Goal: Information Seeking & Learning: Learn about a topic

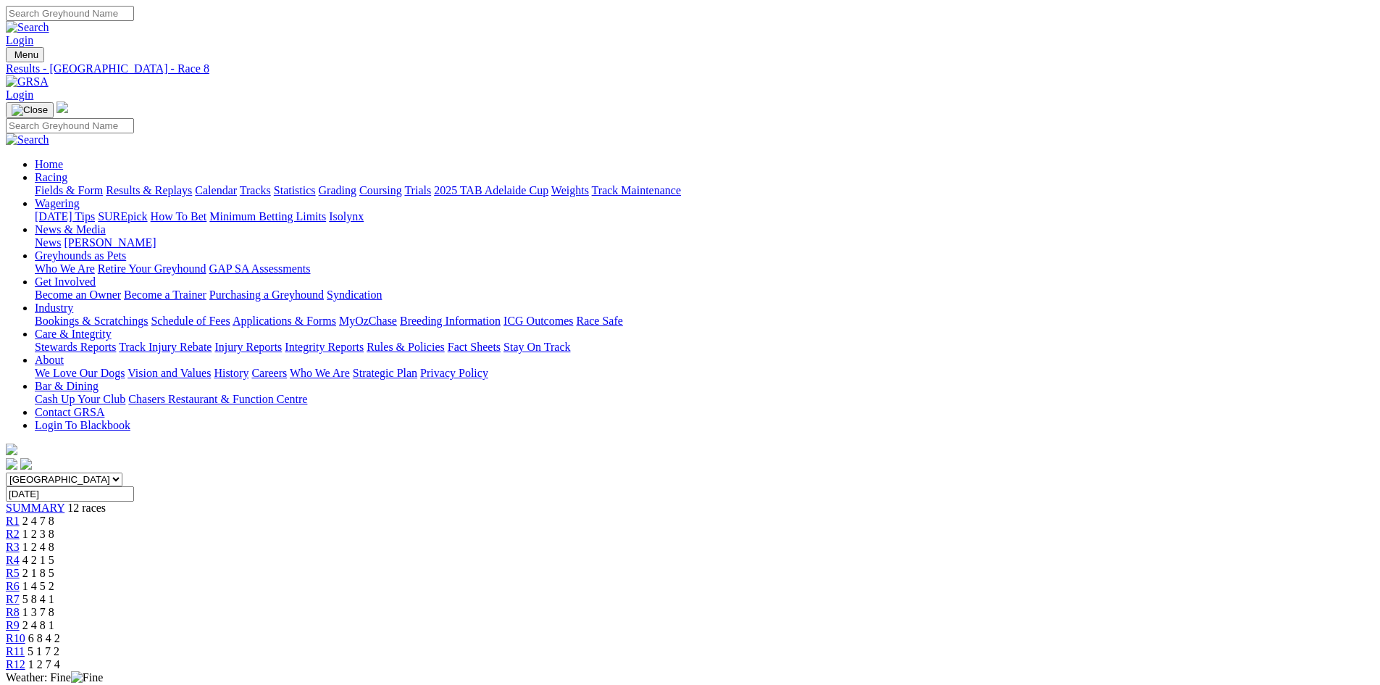
click at [644, 567] on div "R5 2 1 8 5" at bounding box center [690, 573] width 1369 height 13
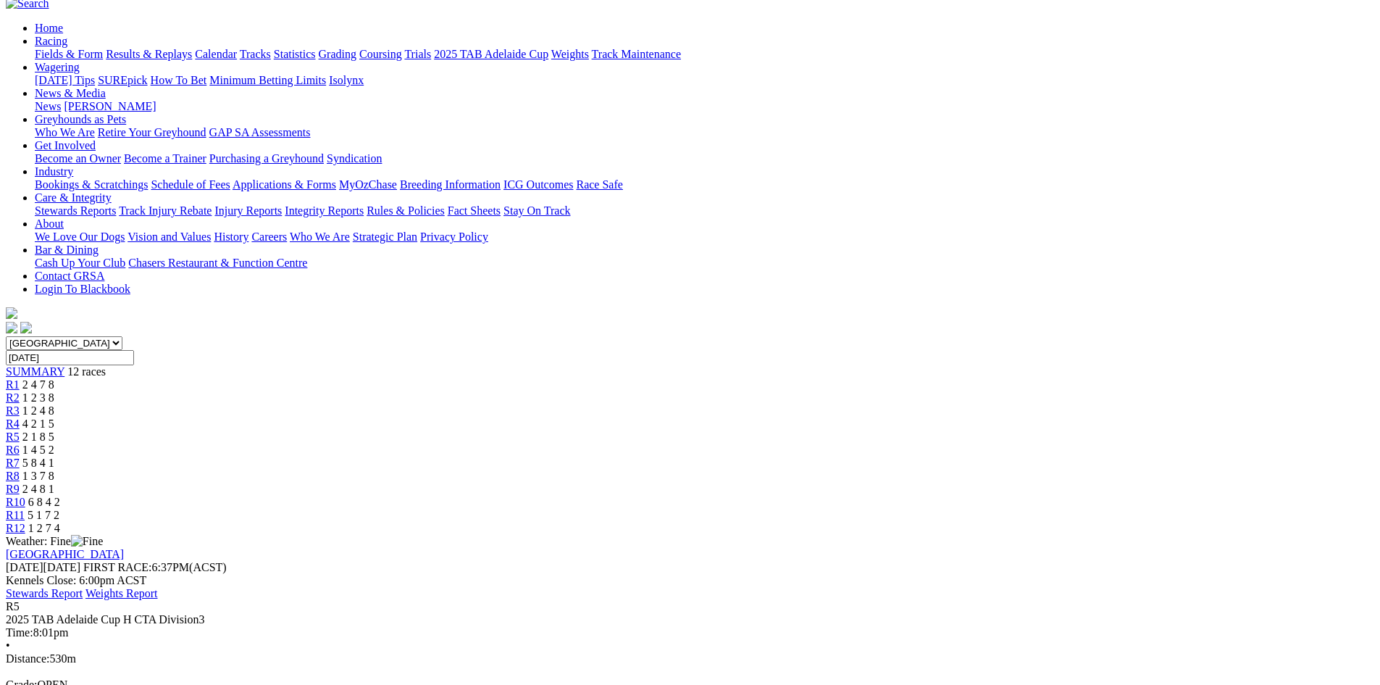
scroll to position [72, 0]
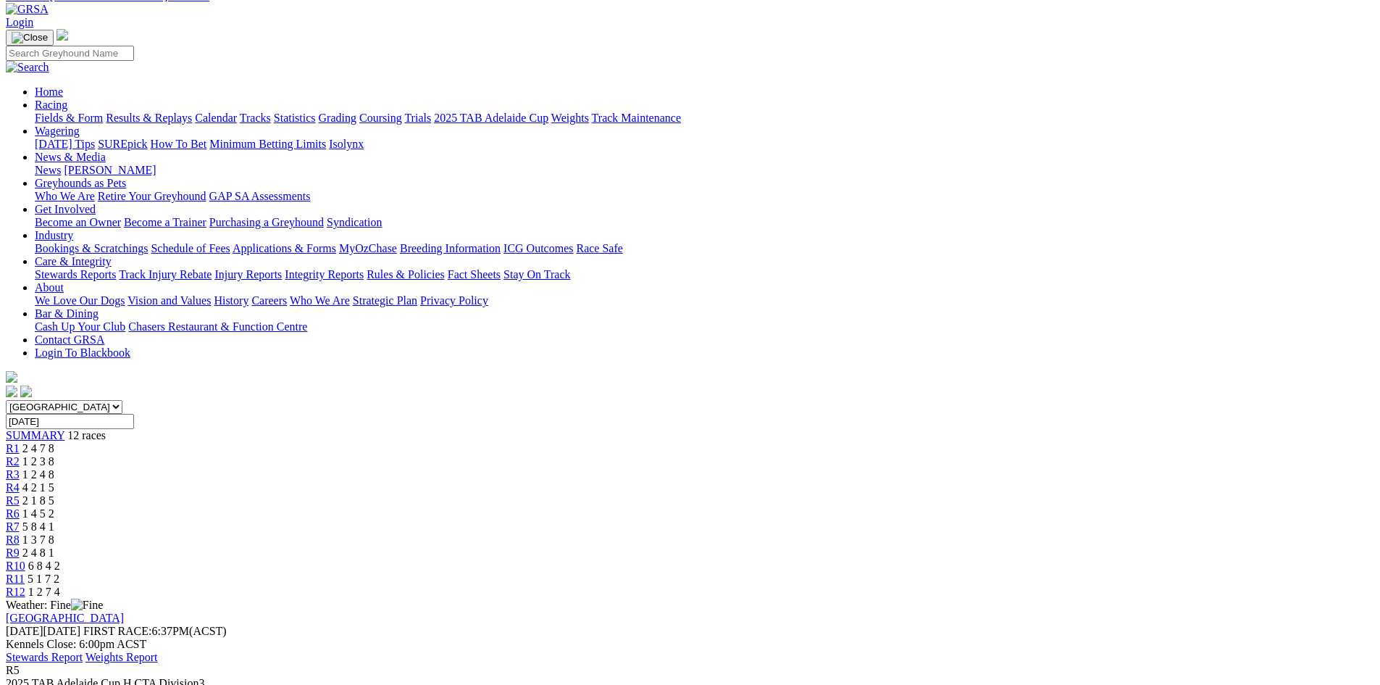
click at [20, 481] on link "R4" at bounding box center [13, 487] width 14 height 12
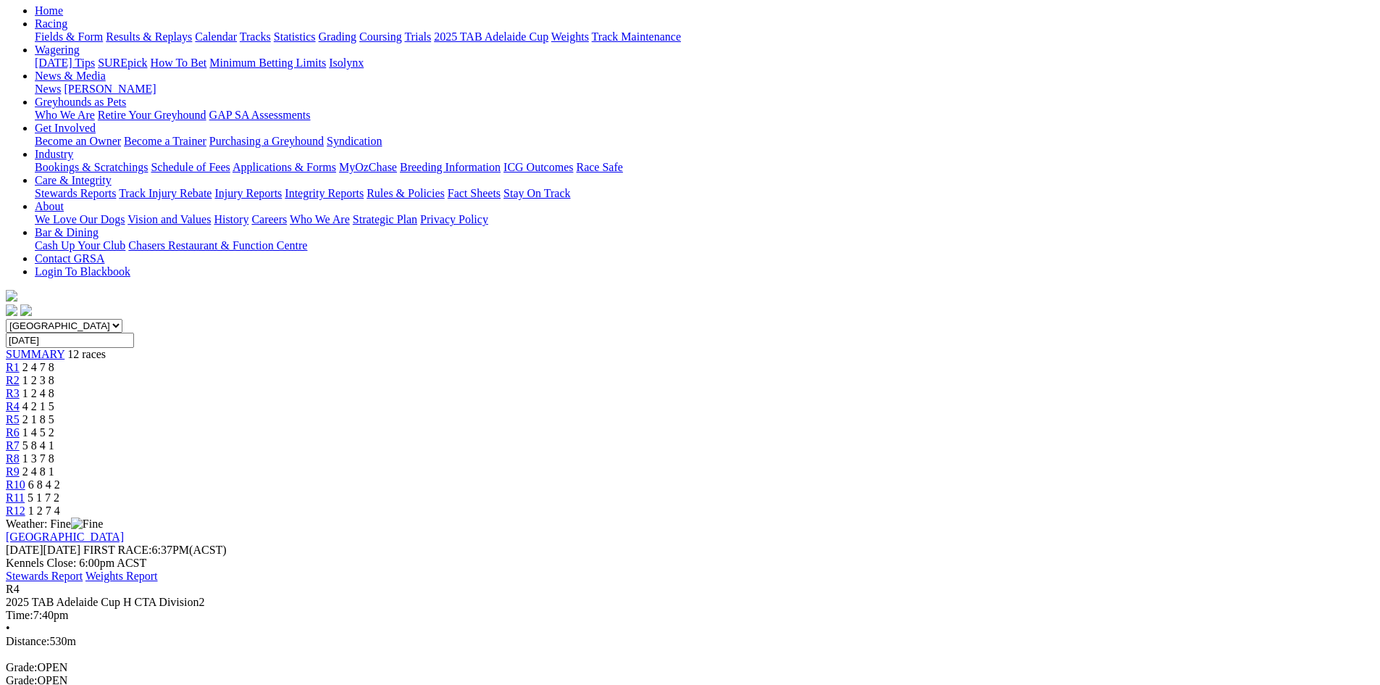
scroll to position [145, 0]
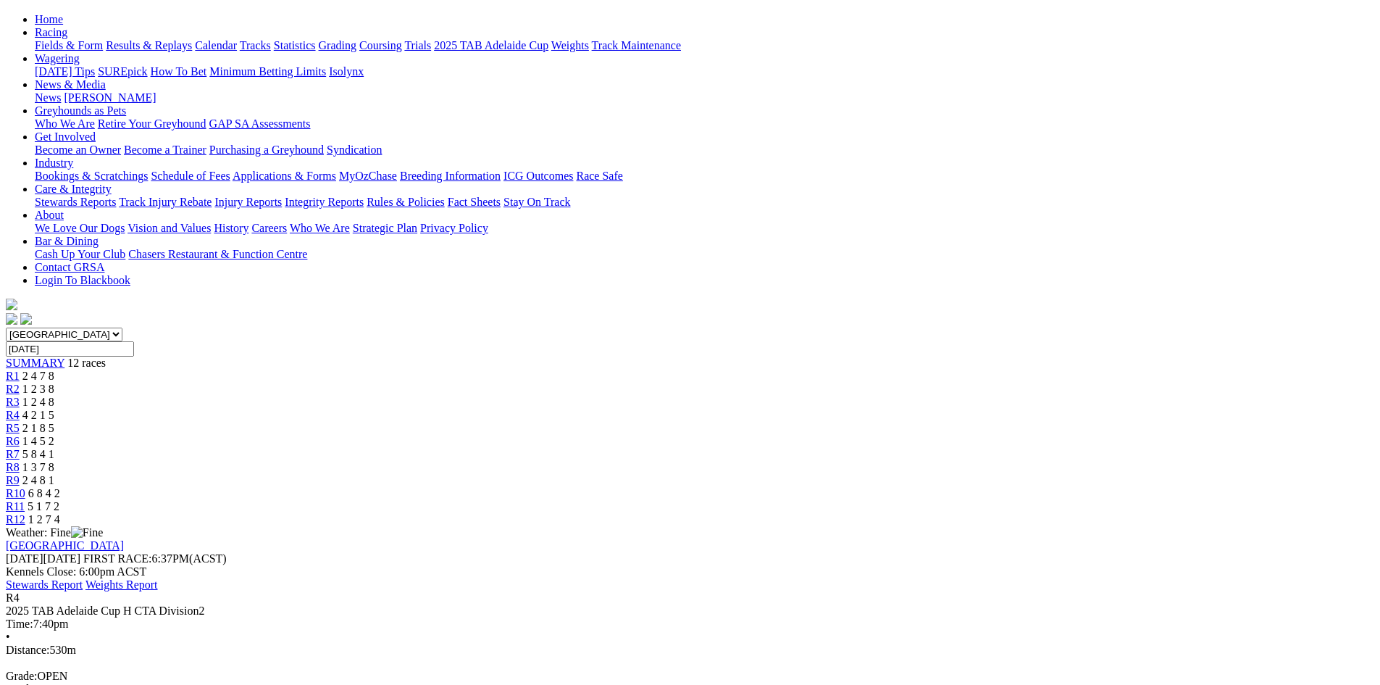
click at [54, 396] on span "1 2 4 8" at bounding box center [38, 402] width 32 height 12
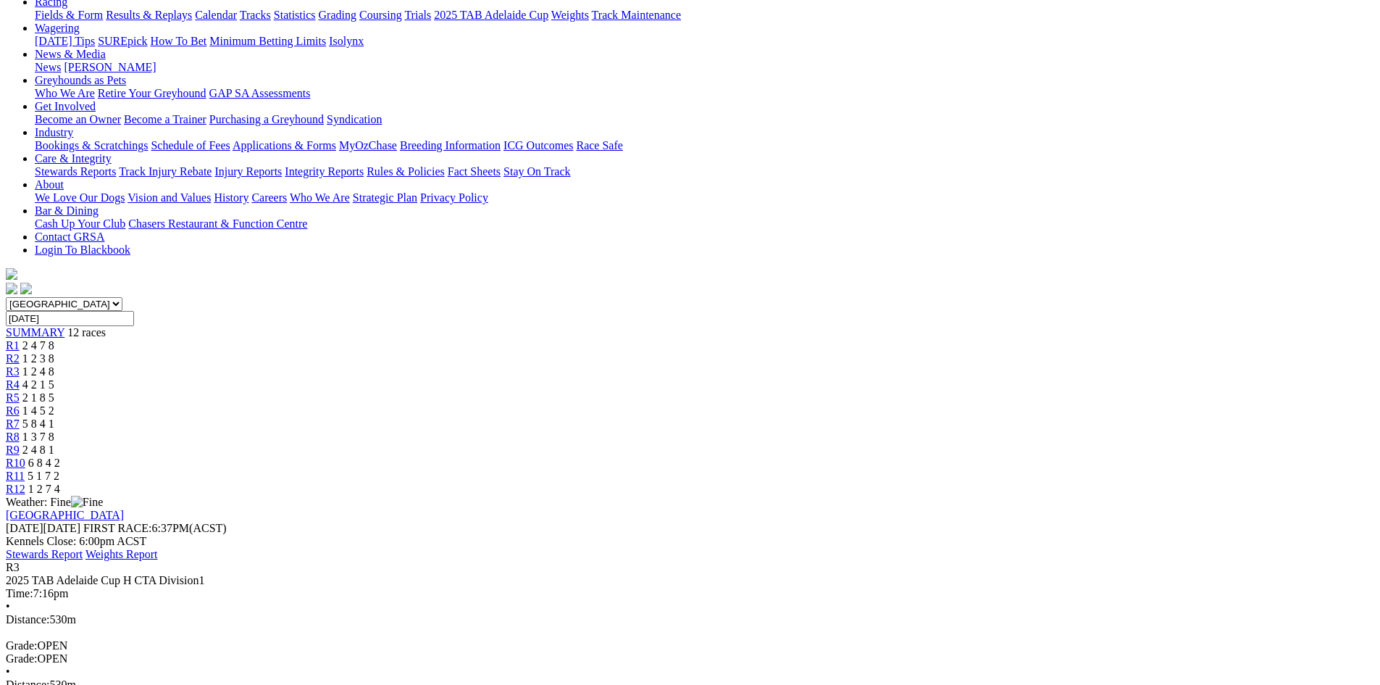
scroll to position [217, 0]
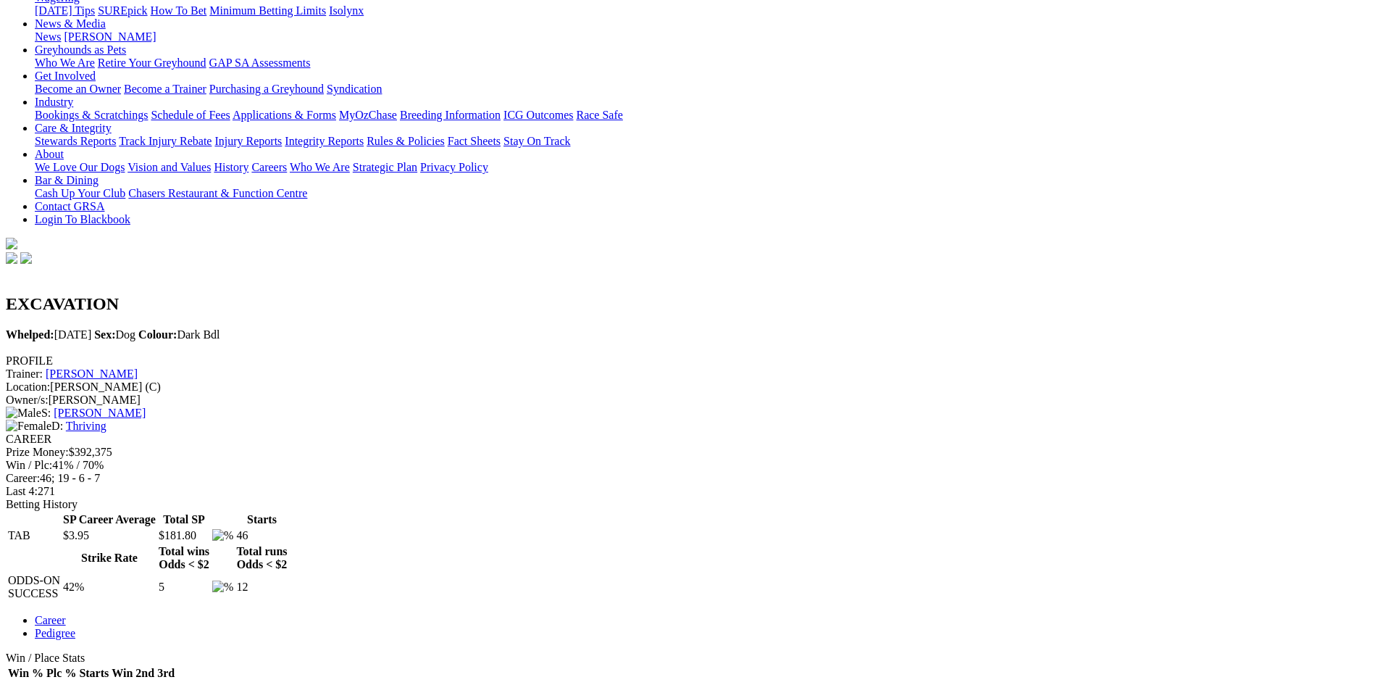
scroll to position [72, 0]
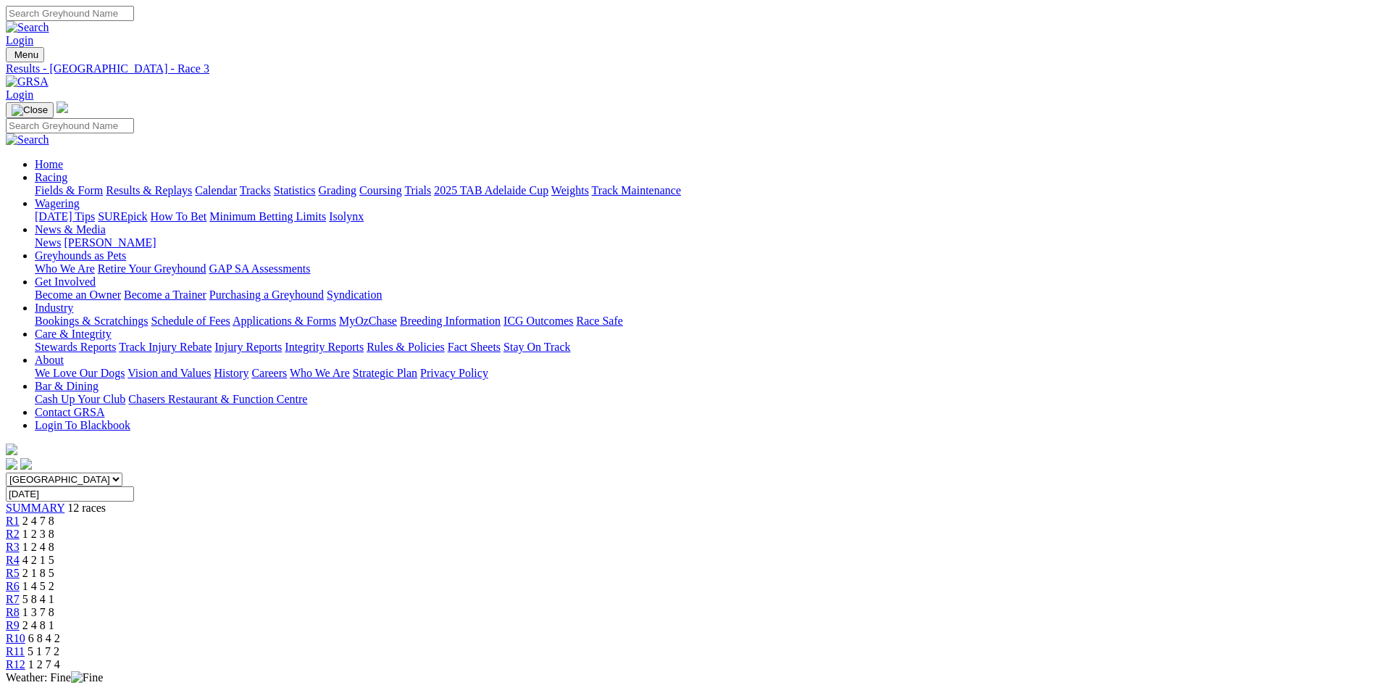
click at [25, 658] on link "R12" at bounding box center [16, 664] width 20 height 12
